Goal: Check status: Check status

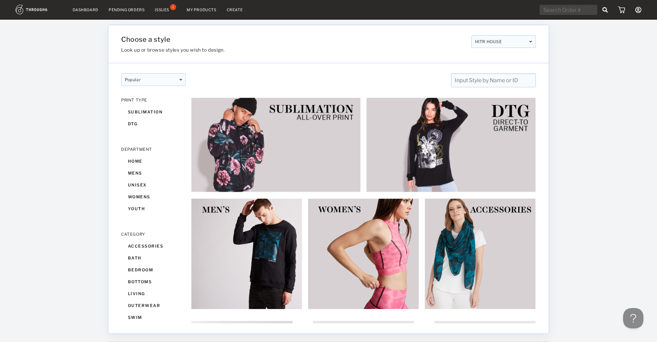
click at [120, 5] on nav "Dashboard Pending Orders Issues 1 My Products Create My Account Brands Create N…" at bounding box center [329, 10] width 626 height 11
click at [122, 9] on div "Pending Orders" at bounding box center [127, 9] width 36 height 5
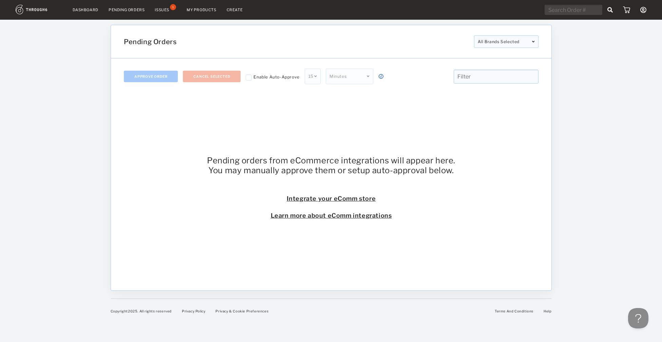
click at [470, 81] on input "text" at bounding box center [496, 77] width 85 height 14
paste input "SO6285"
type input "SO6285"
click at [77, 13] on nav "Dashboard Pending Orders Issues 1 My Products Create My Account Brands Create N…" at bounding box center [331, 10] width 631 height 11
click at [84, 9] on link "Dashboard" at bounding box center [86, 9] width 26 height 5
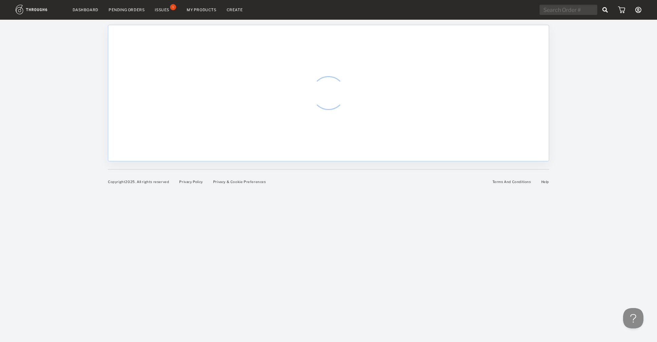
select select "8"
select select "2025"
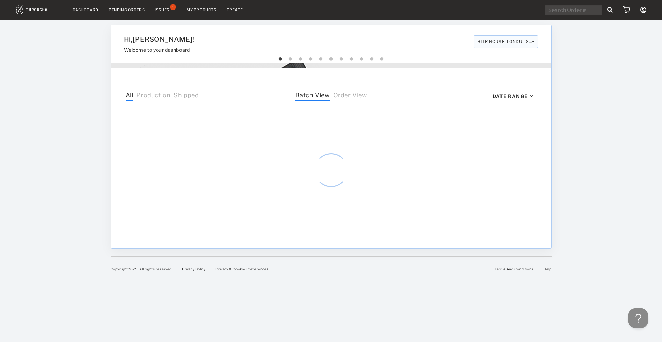
click at [561, 11] on input "text" at bounding box center [574, 10] width 58 height 10
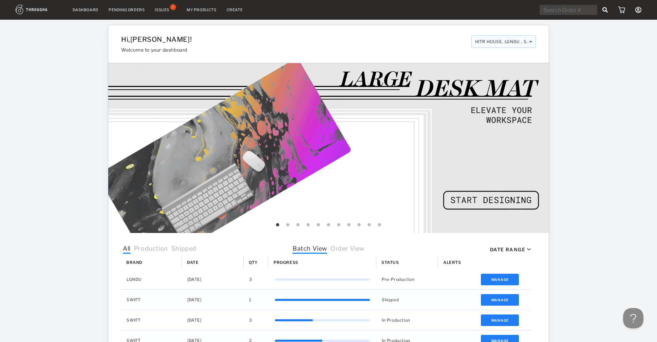
paste input "SO6285"
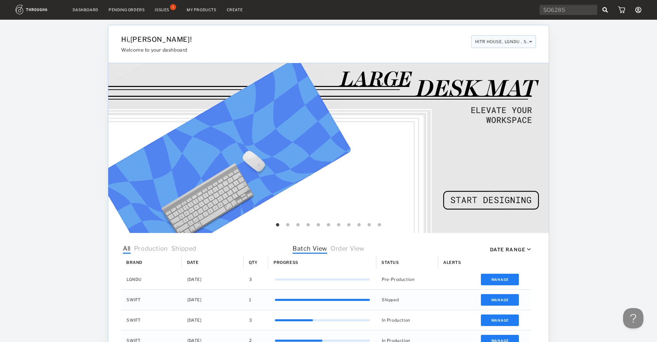
type input "SO6285"
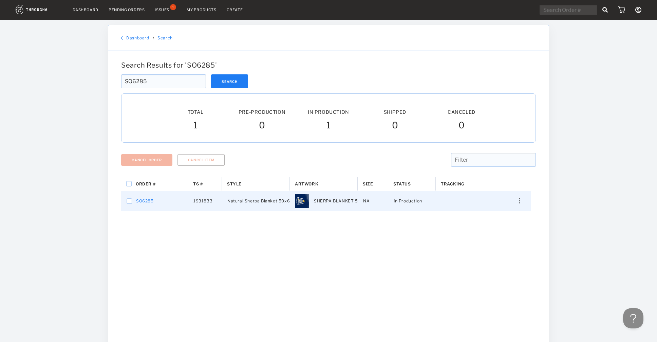
click at [144, 203] on link "SO6285" at bounding box center [145, 201] width 18 height 9
checkbox input "true"
